Goal: Task Accomplishment & Management: Manage account settings

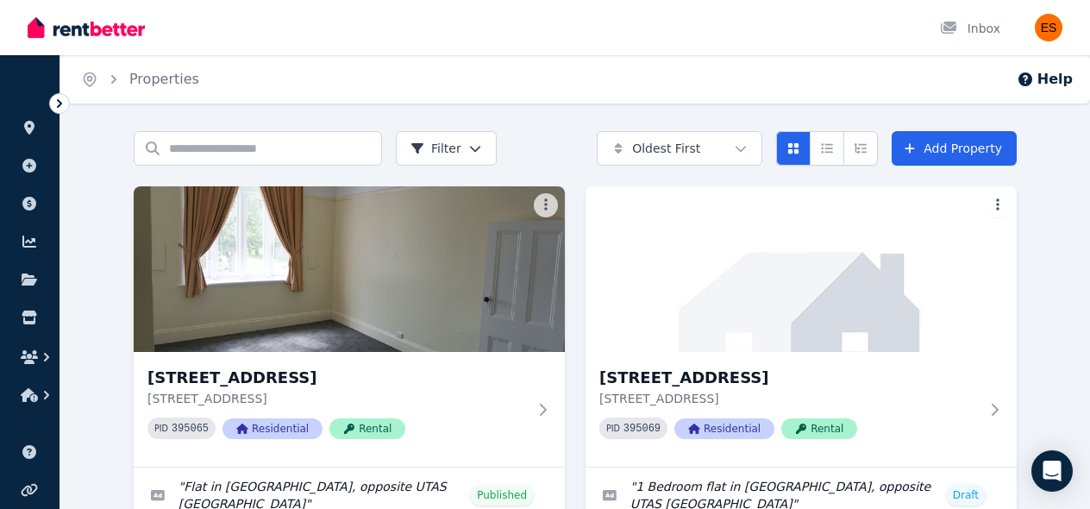
scroll to position [445, 0]
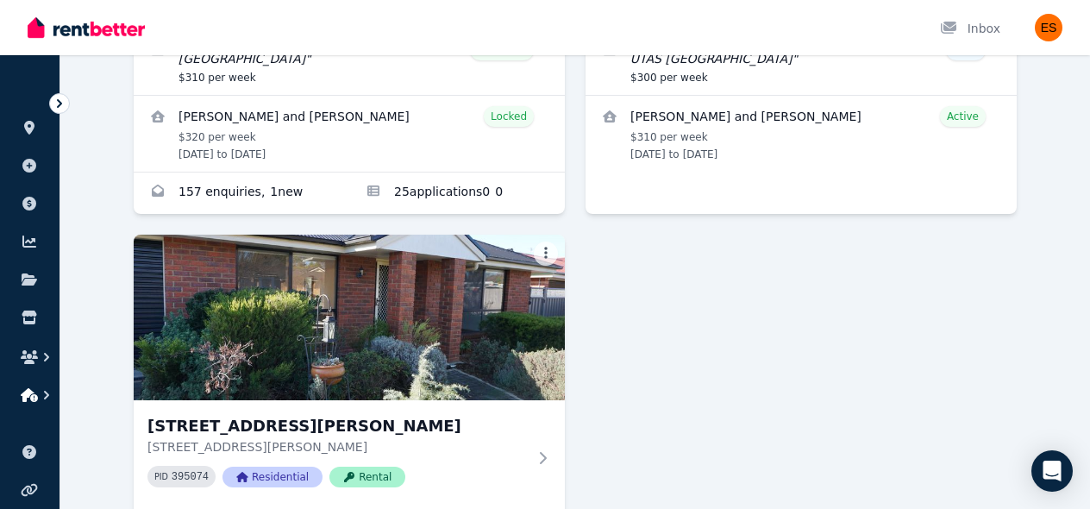
click at [50, 396] on icon "button" at bounding box center [46, 394] width 17 height 17
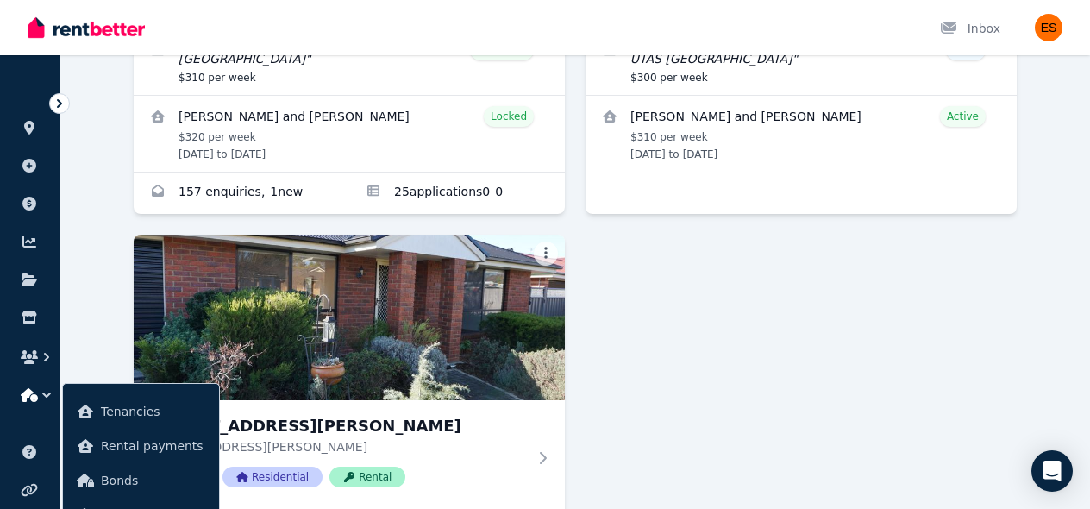
scroll to position [520, 0]
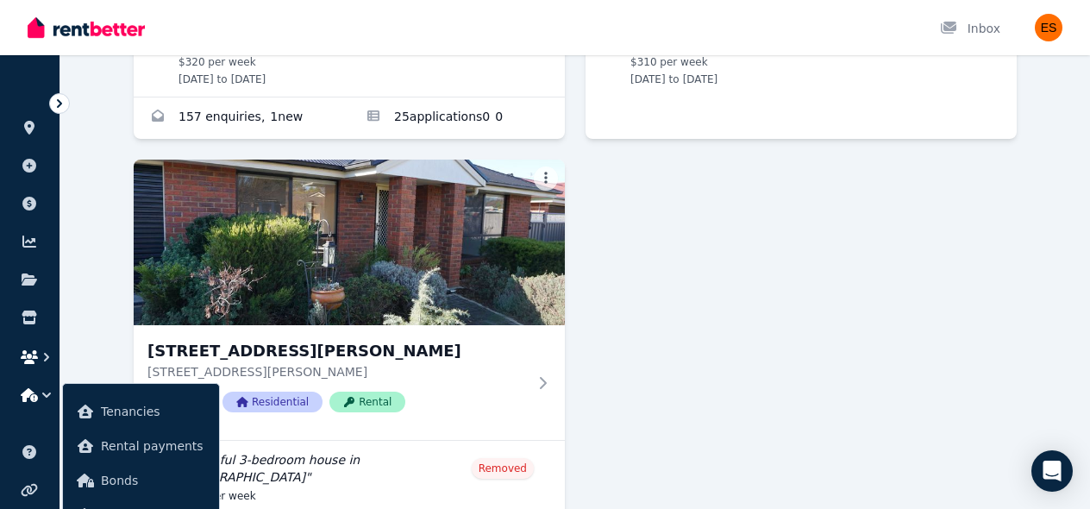
click at [49, 357] on icon "button" at bounding box center [46, 356] width 17 height 17
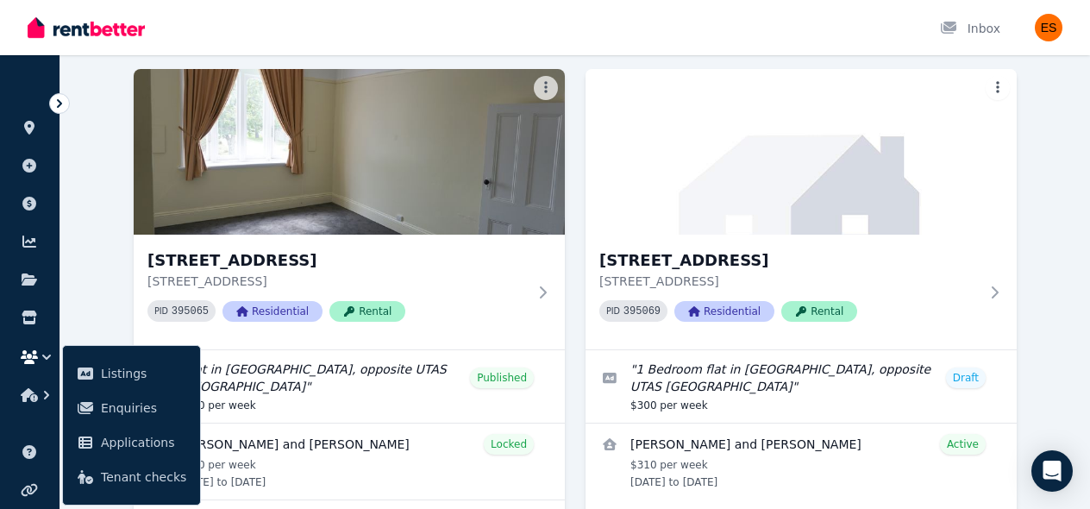
scroll to position [0, 0]
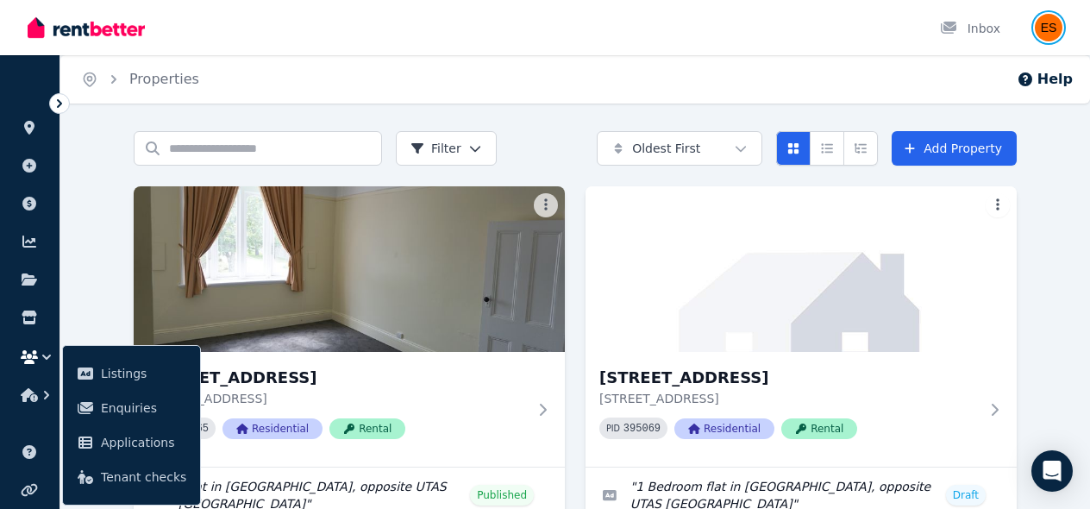
click at [1052, 39] on img "button" at bounding box center [1049, 28] width 28 height 28
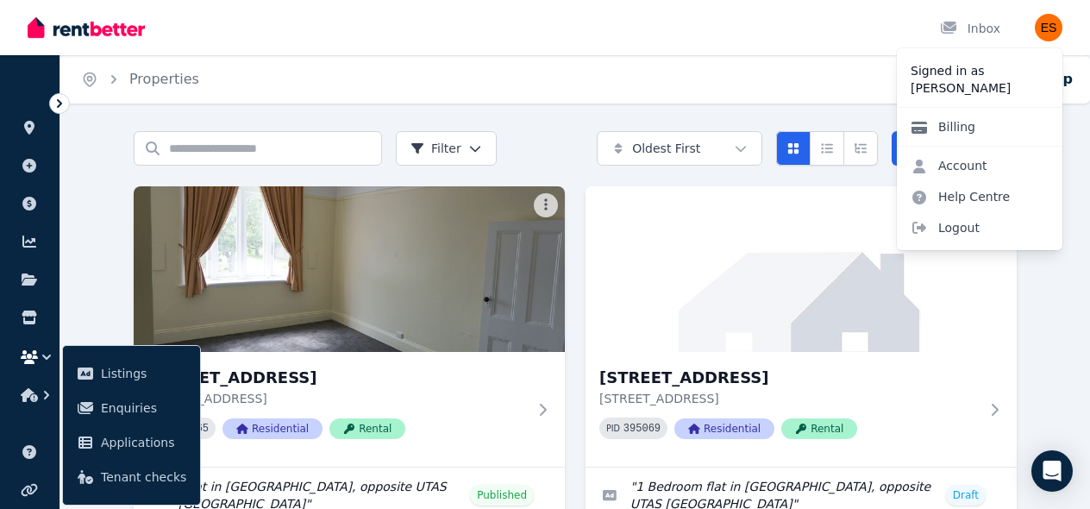
click at [959, 118] on link "Billing" at bounding box center [943, 126] width 92 height 31
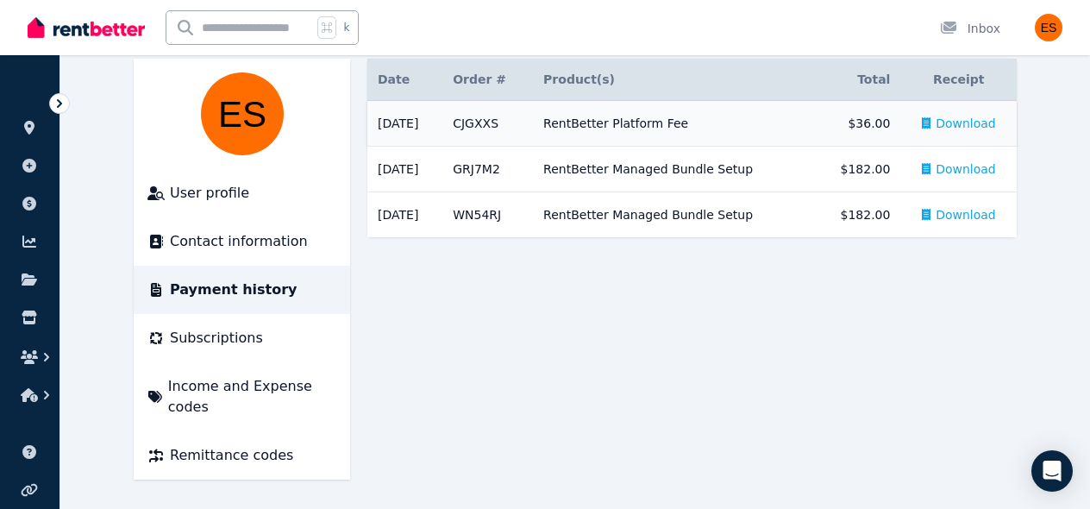
scroll to position [135, 0]
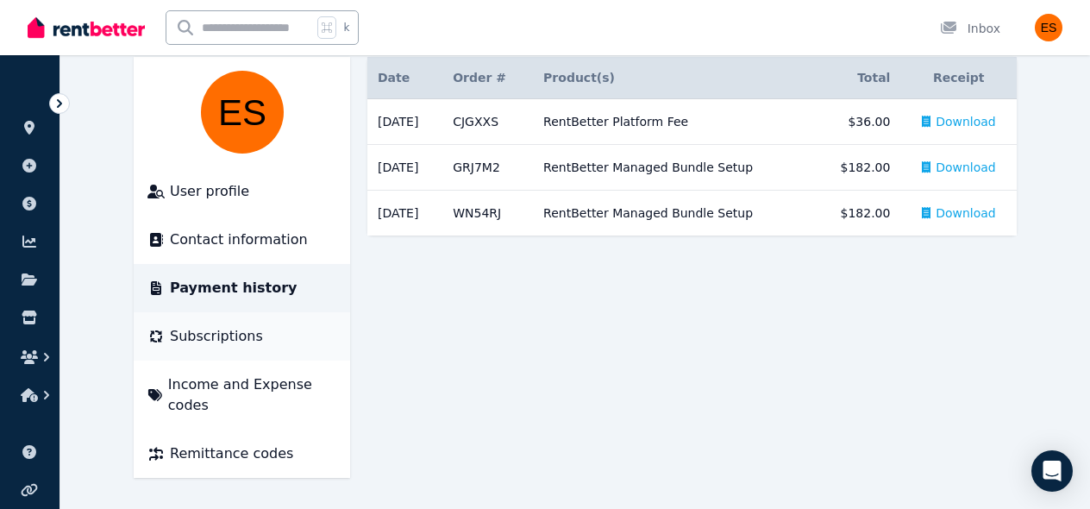
click at [191, 344] on span "Subscriptions" at bounding box center [216, 336] width 93 height 21
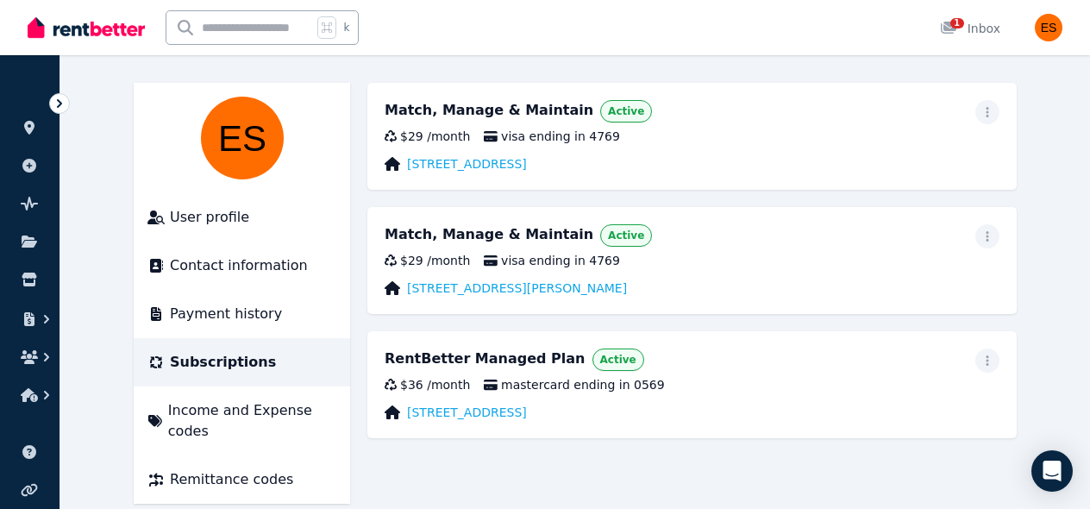
scroll to position [110, 0]
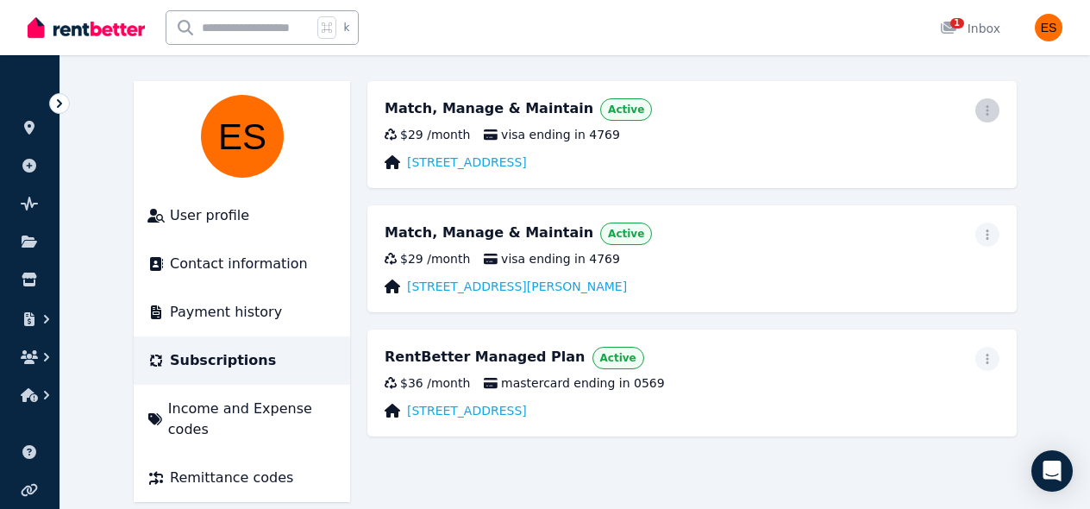
click at [992, 109] on icon "button" at bounding box center [987, 110] width 14 height 12
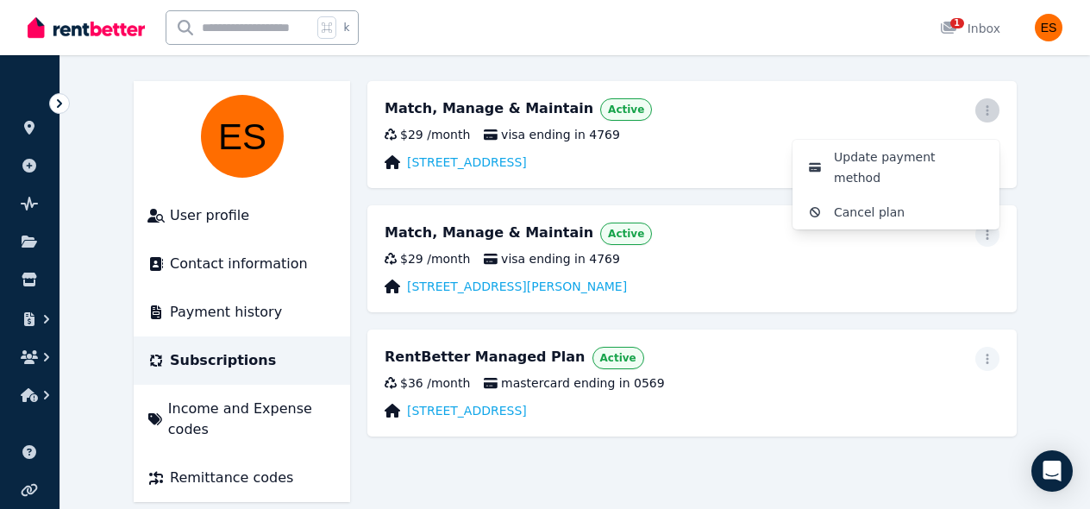
click at [992, 109] on icon "button" at bounding box center [987, 110] width 14 height 12
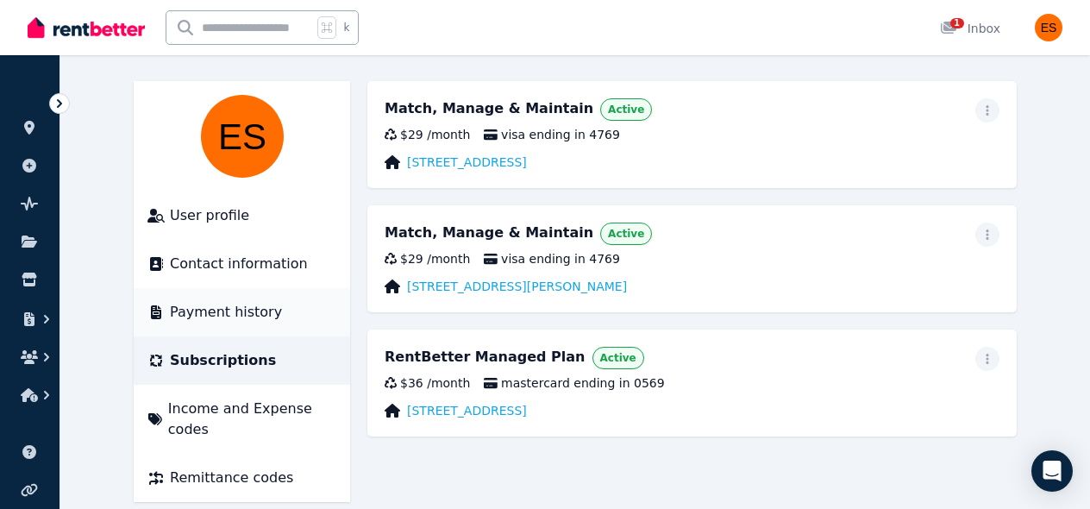
click at [232, 323] on li "Payment history" at bounding box center [242, 312] width 216 height 48
click at [232, 314] on span "Payment history" at bounding box center [226, 312] width 112 height 21
